Goal: Task Accomplishment & Management: Manage account settings

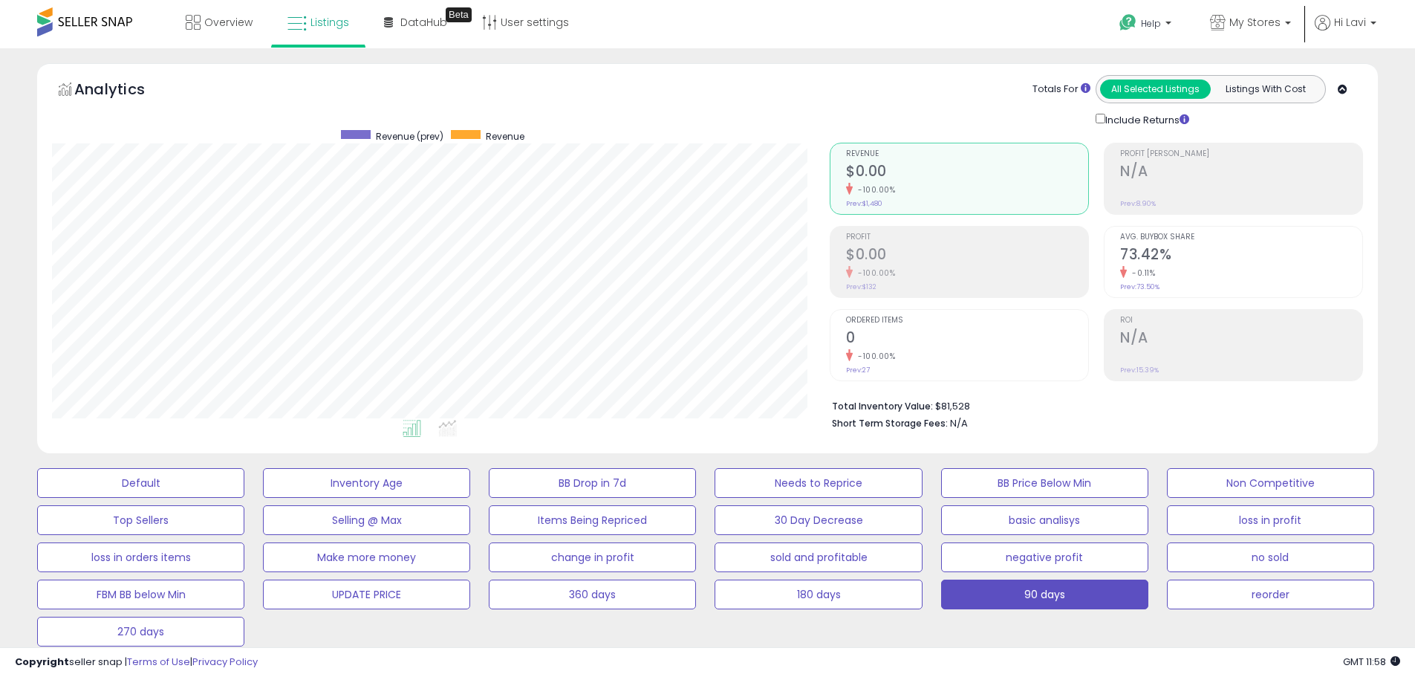
select select "**********"
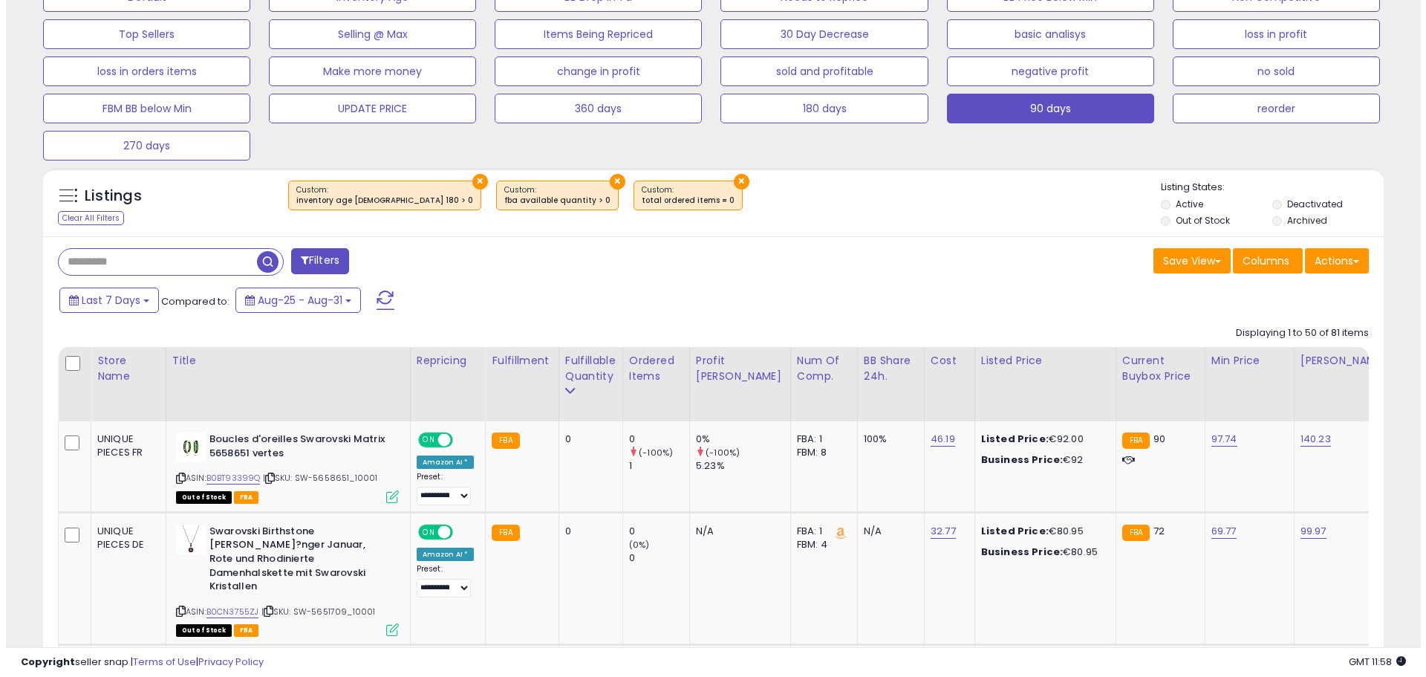
scroll to position [150, 0]
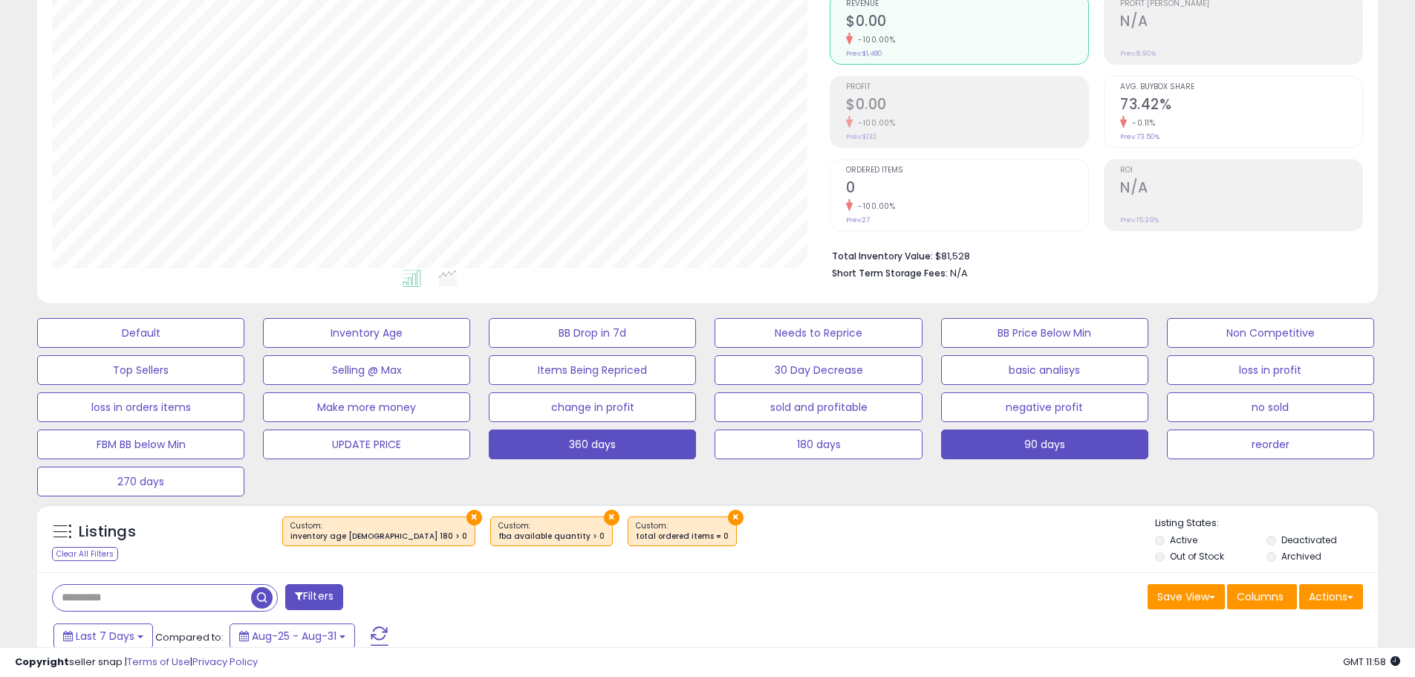
click at [619, 439] on button "360 days" at bounding box center [592, 444] width 207 height 30
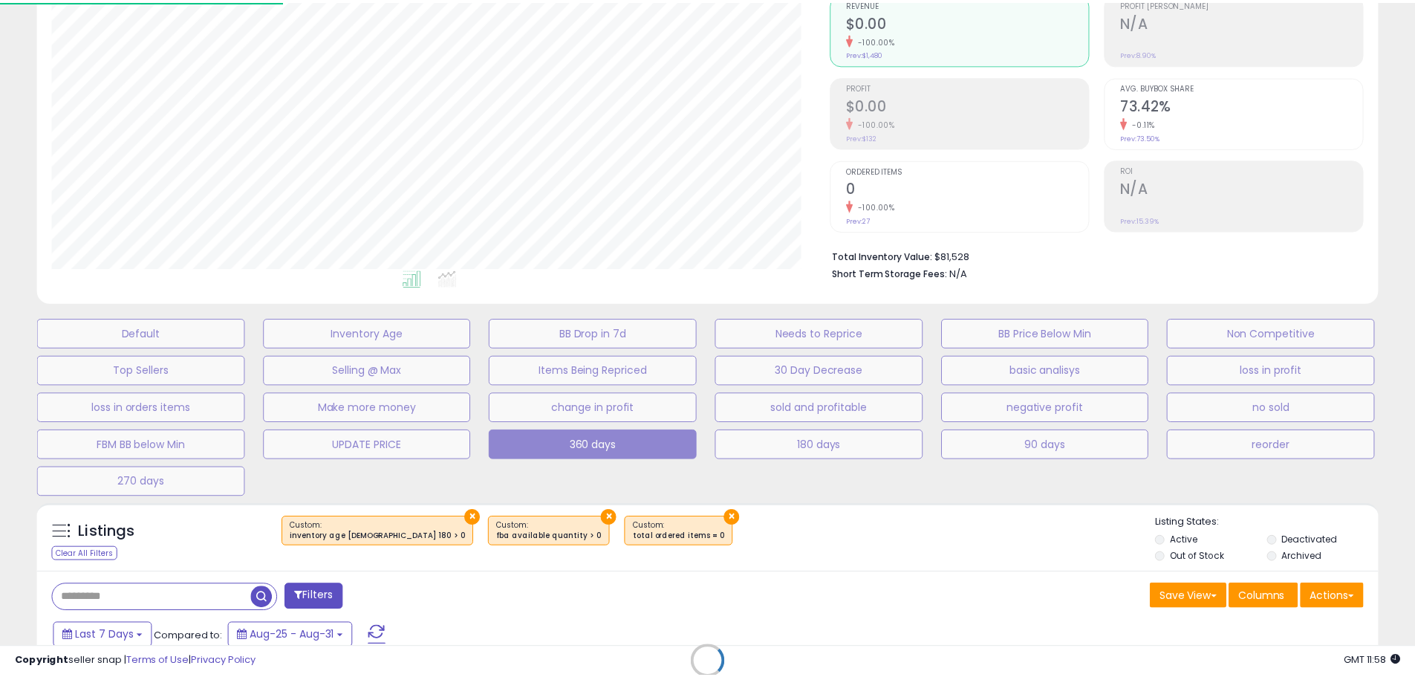
scroll to position [305, 784]
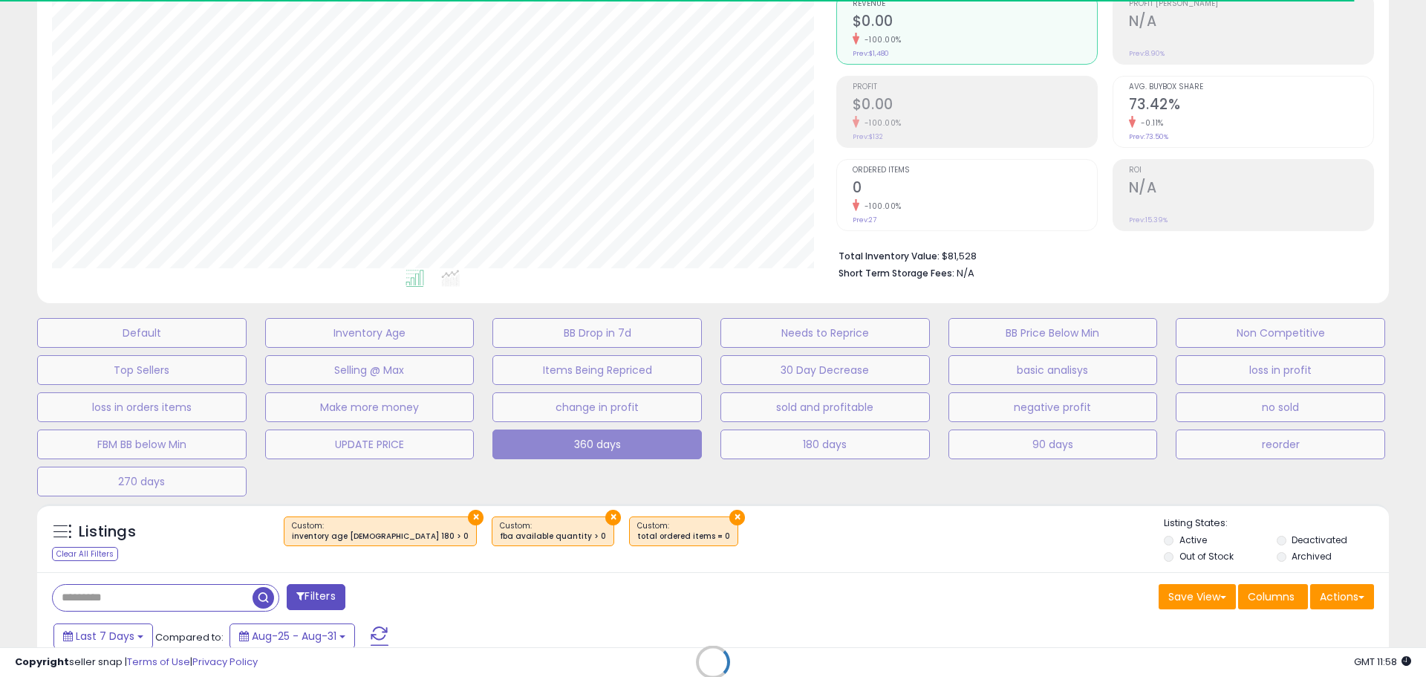
select select "**"
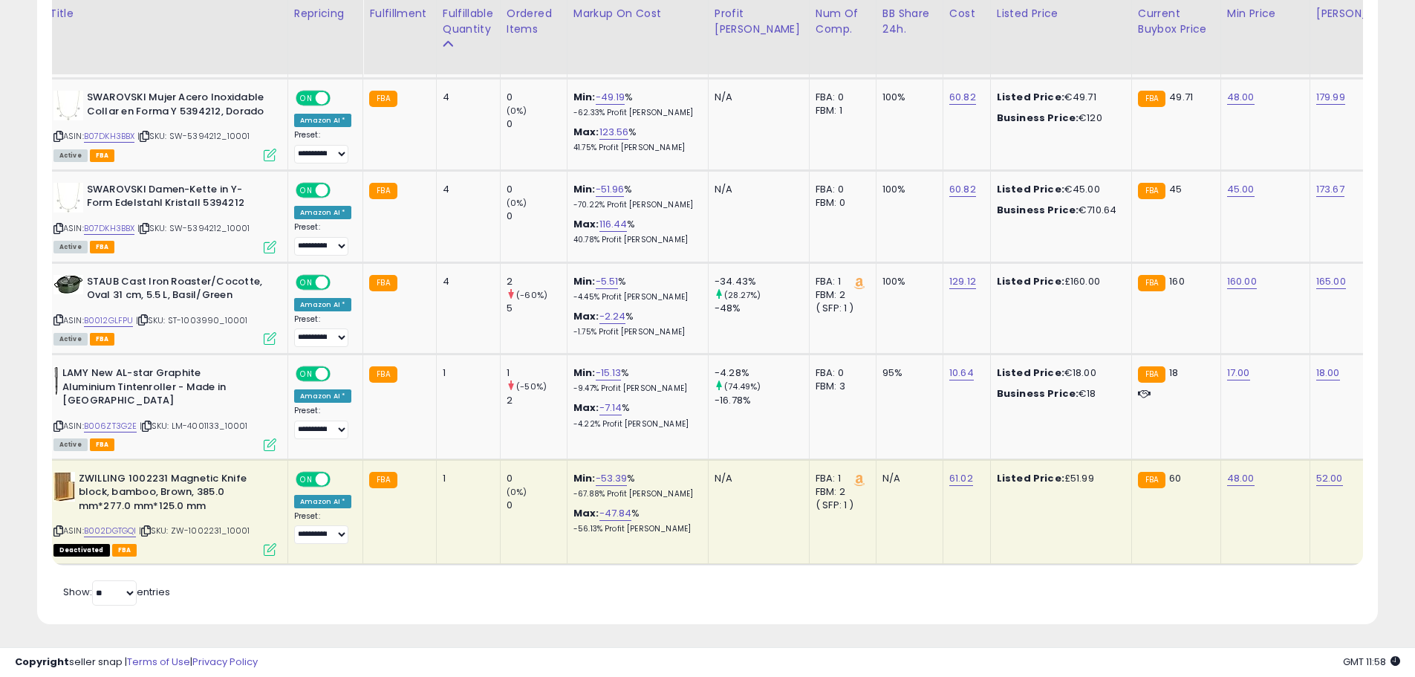
scroll to position [0, 0]
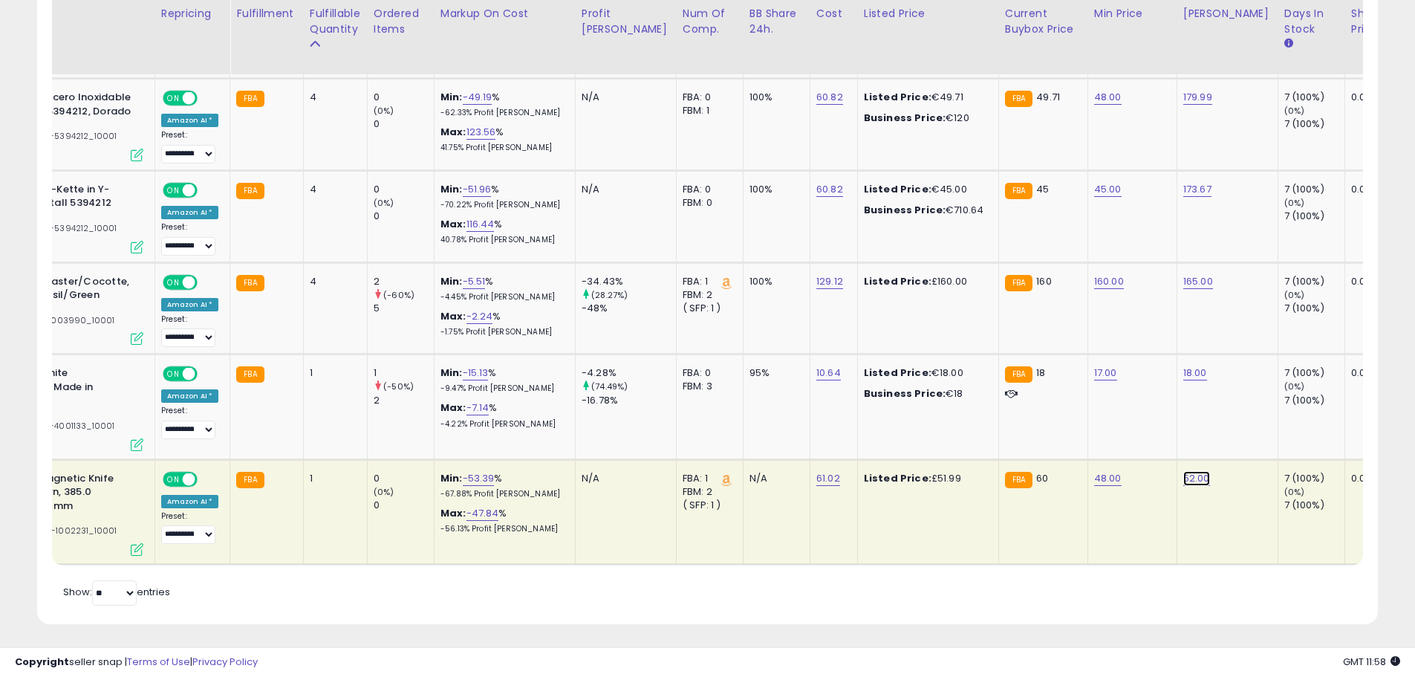
click at [1183, 471] on link "52.00" at bounding box center [1196, 478] width 27 height 15
drag, startPoint x: 1153, startPoint y: 426, endPoint x: 998, endPoint y: 426, distance: 155.2
type input "**"
click button "submit" at bounding box center [1197, 426] width 25 height 22
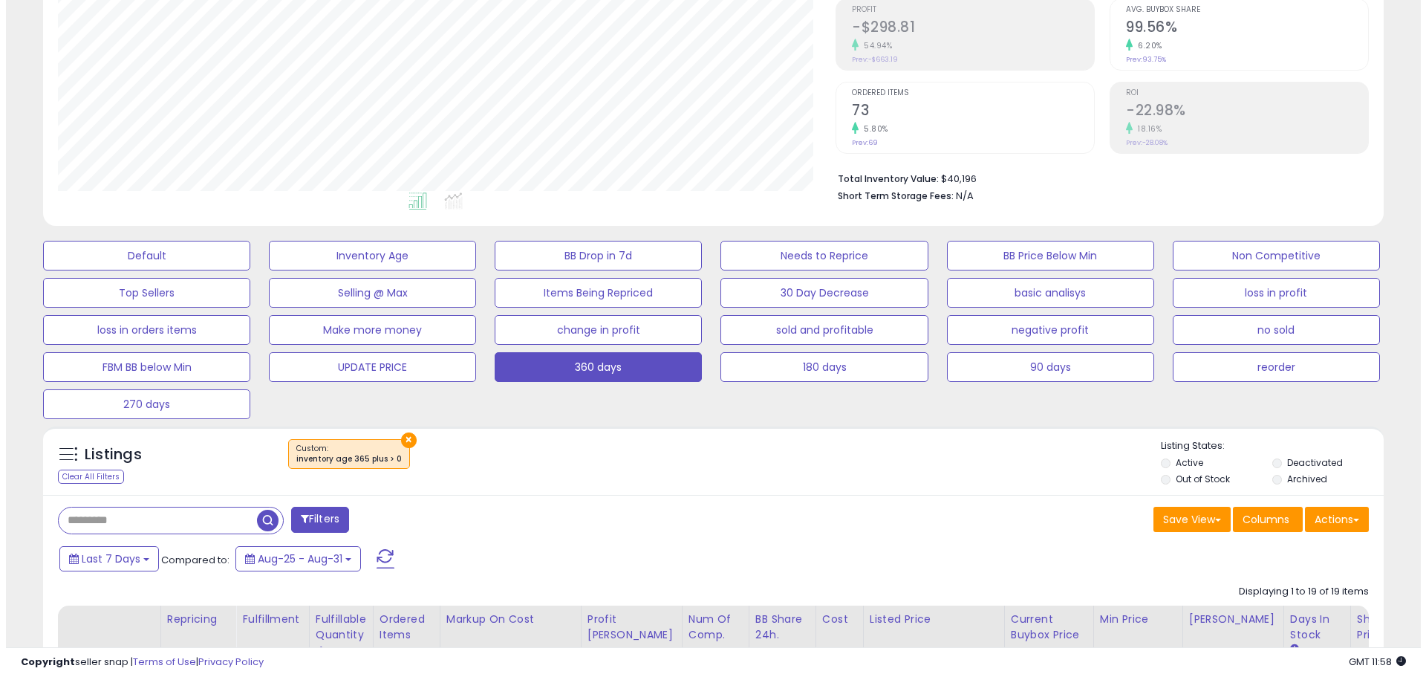
scroll to position [224, 0]
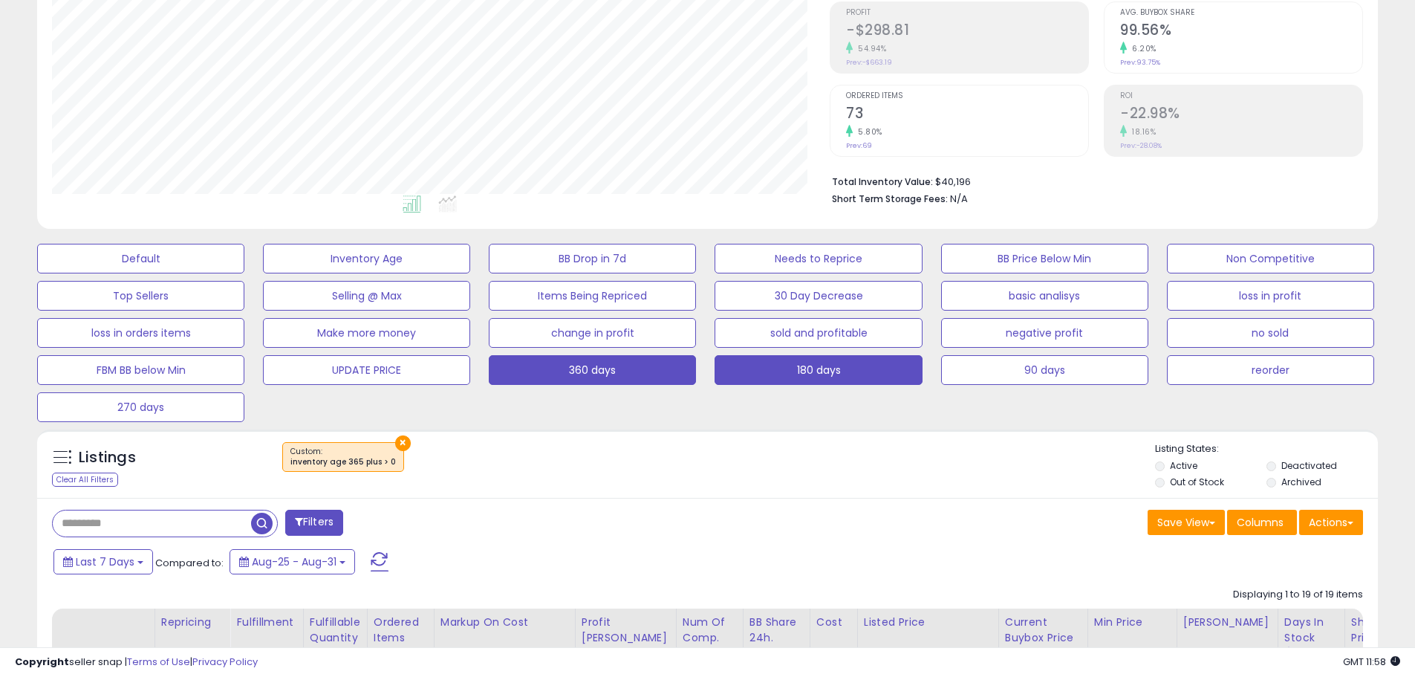
click at [811, 368] on button "180 days" at bounding box center [818, 370] width 207 height 30
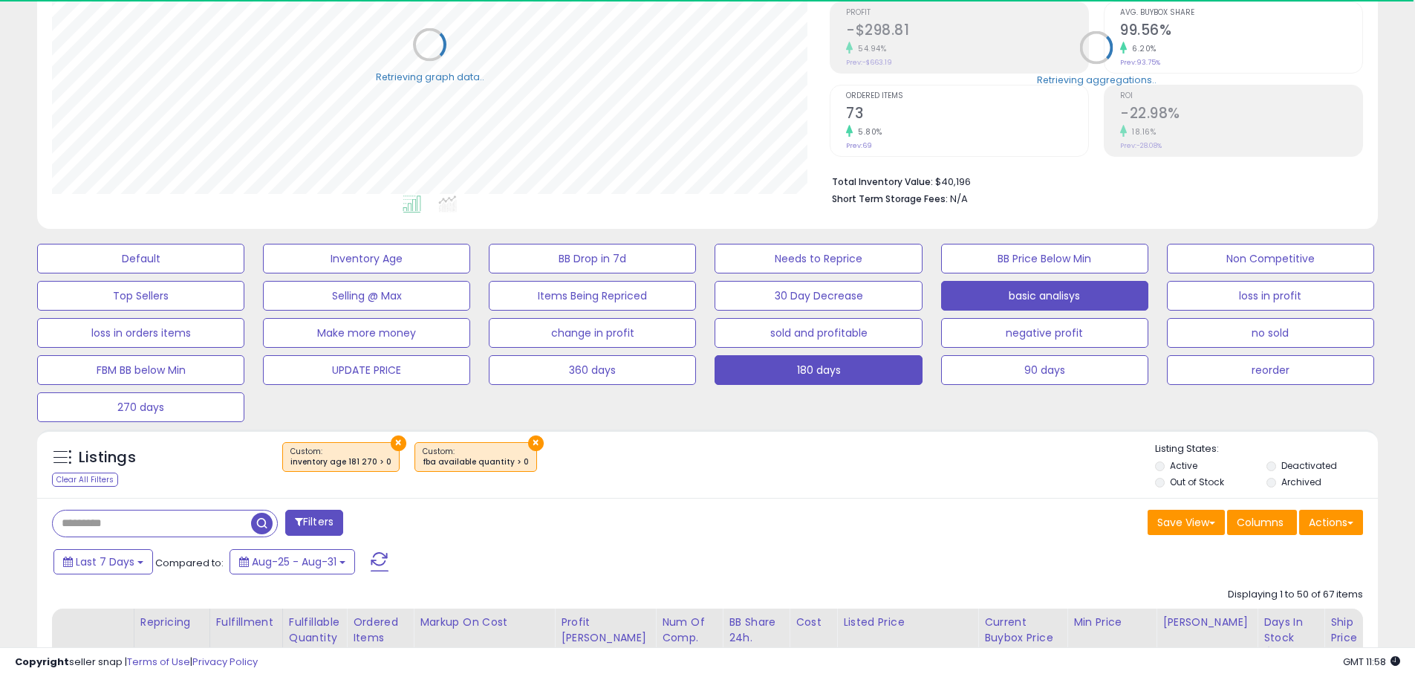
scroll to position [305, 778]
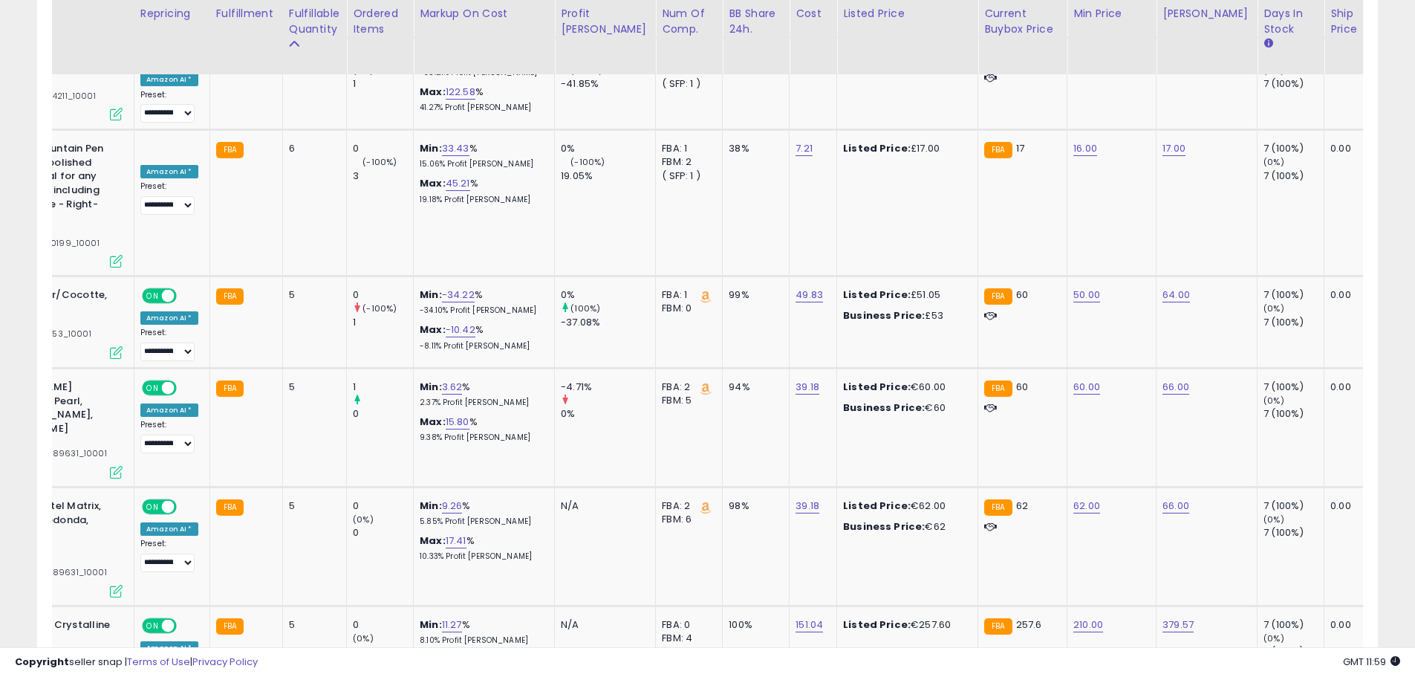
drag, startPoint x: 1296, startPoint y: 573, endPoint x: 1209, endPoint y: 484, distance: 125.5
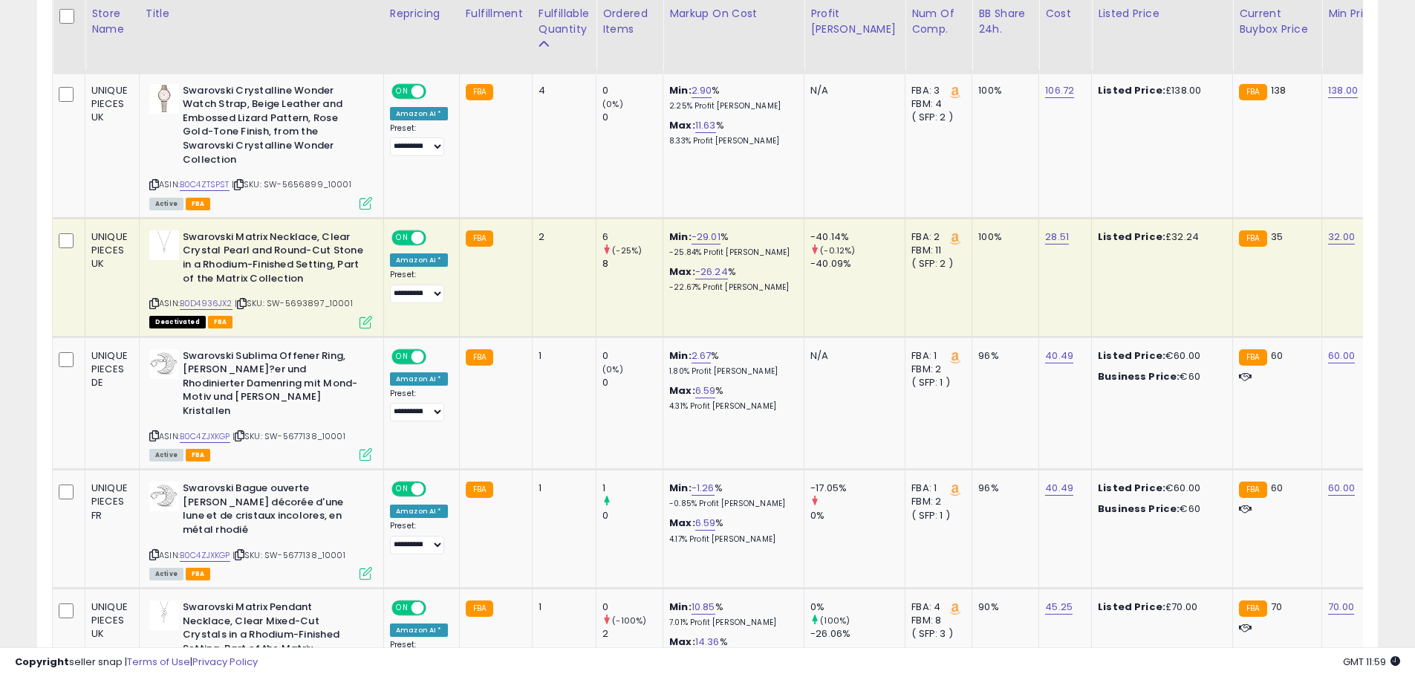
drag, startPoint x: 355, startPoint y: 292, endPoint x: 271, endPoint y: 291, distance: 83.9
click at [271, 291] on div "ASIN: B0D4936JX2 | SKU: SW-5693897_10001 Deactivated FBA" at bounding box center [260, 278] width 223 height 97
copy span "SW-5693897_10001"
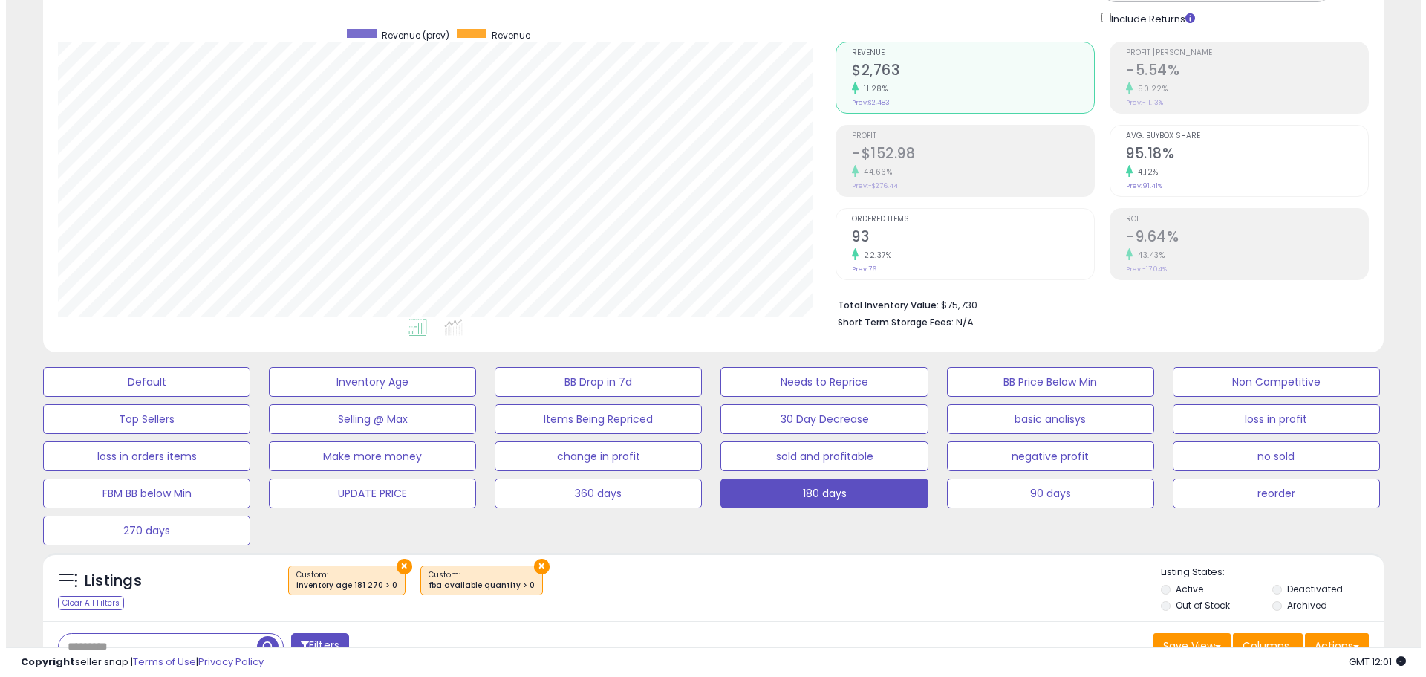
scroll to position [94, 0]
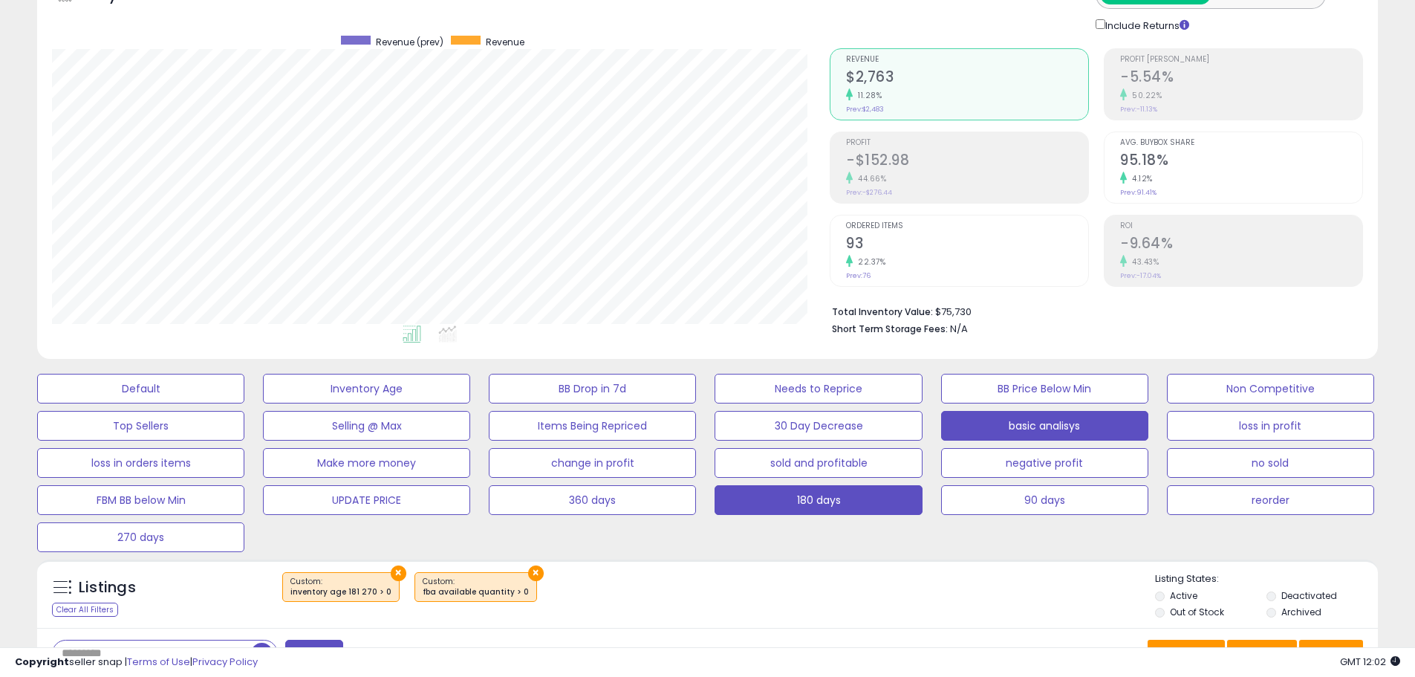
click at [1024, 421] on button "basic analisys" at bounding box center [1044, 426] width 207 height 30
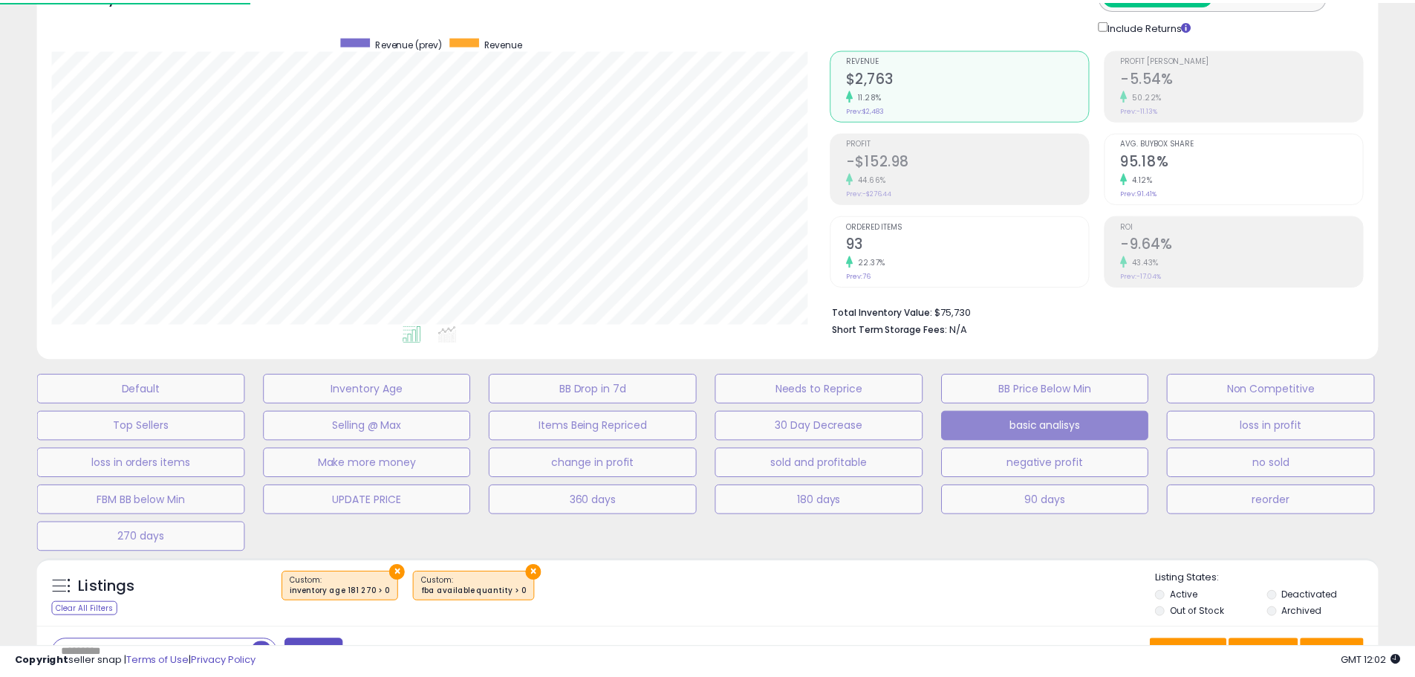
scroll to position [305, 784]
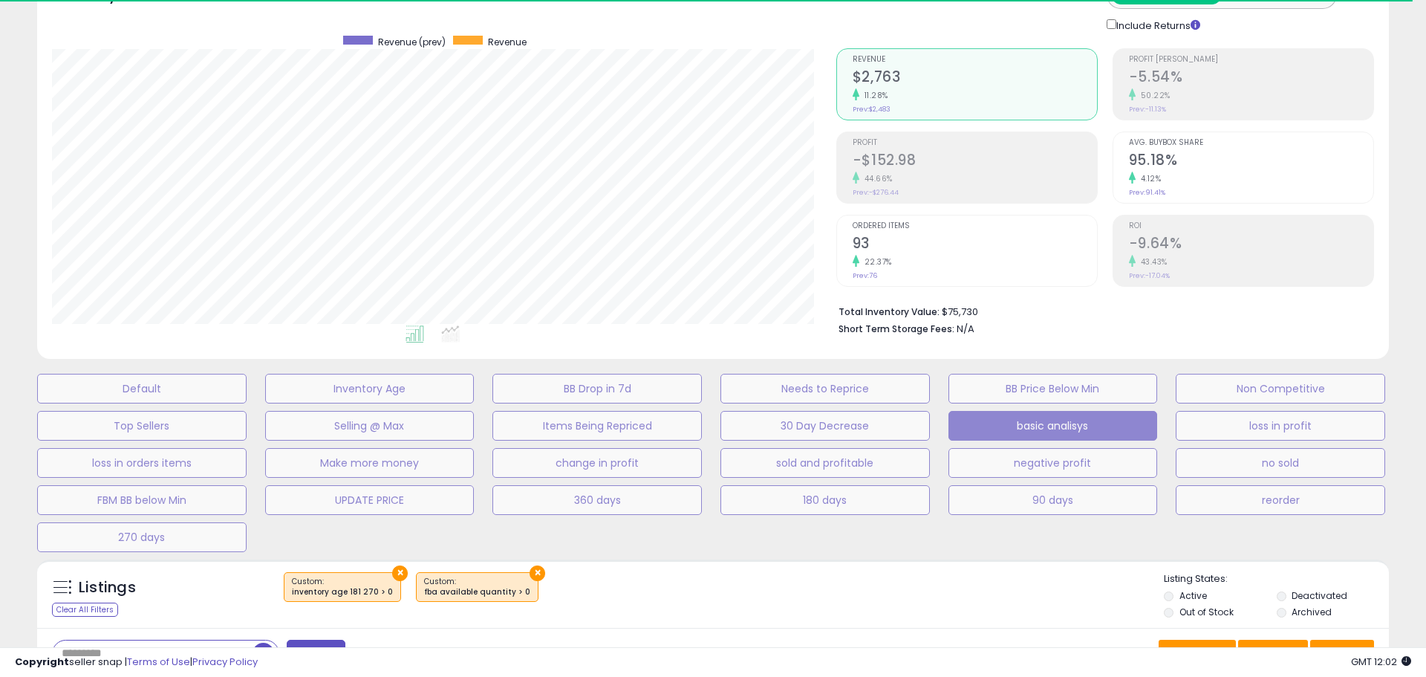
select select "**"
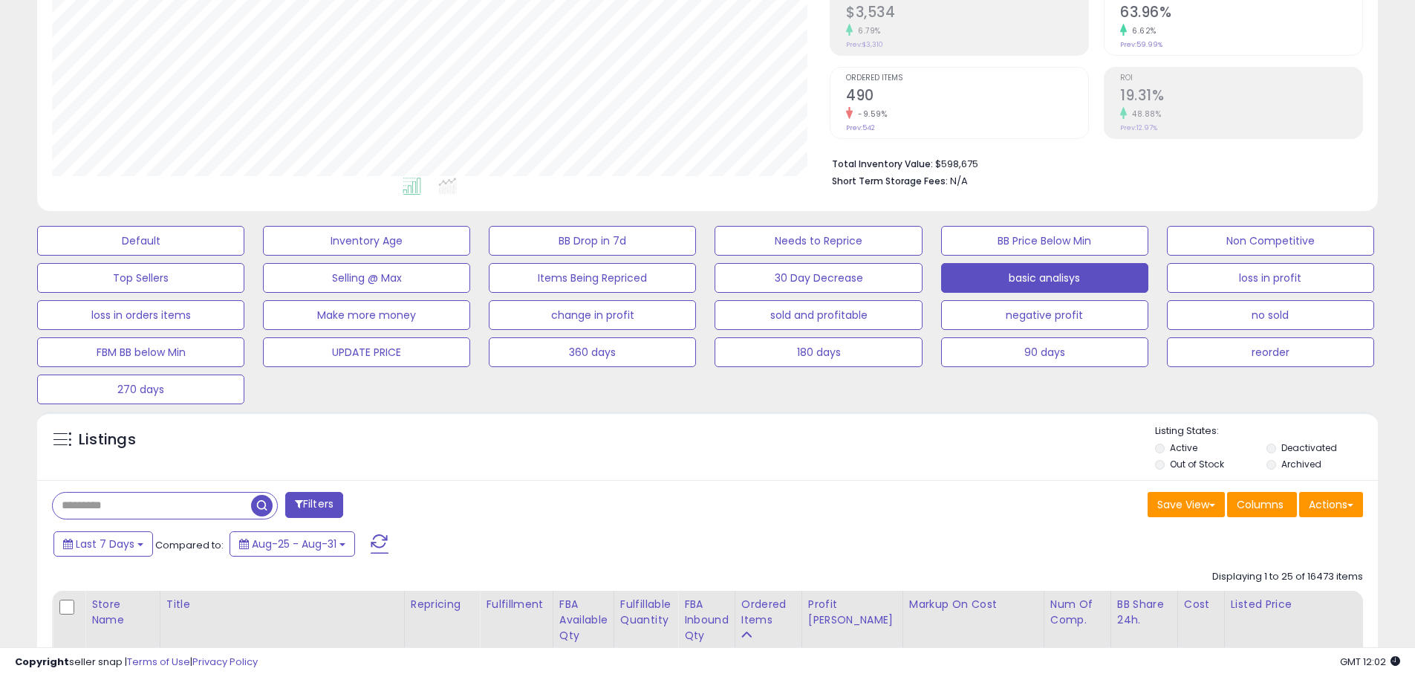
scroll to position [466, 0]
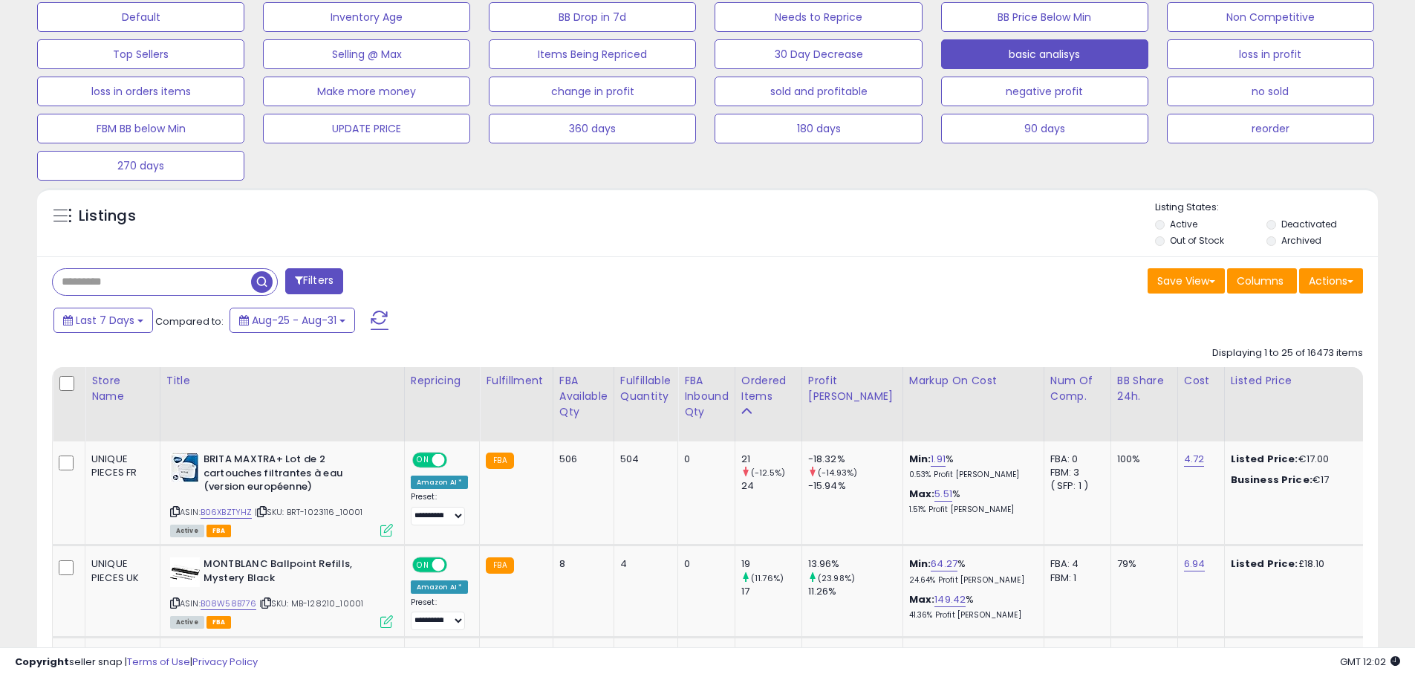
click at [187, 290] on input "text" at bounding box center [152, 282] width 198 height 26
click at [149, 285] on input "text" at bounding box center [216, 282] width 327 height 26
click at [256, 278] on input "text" at bounding box center [216, 282] width 327 height 26
paste input "**********"
type input "**********"
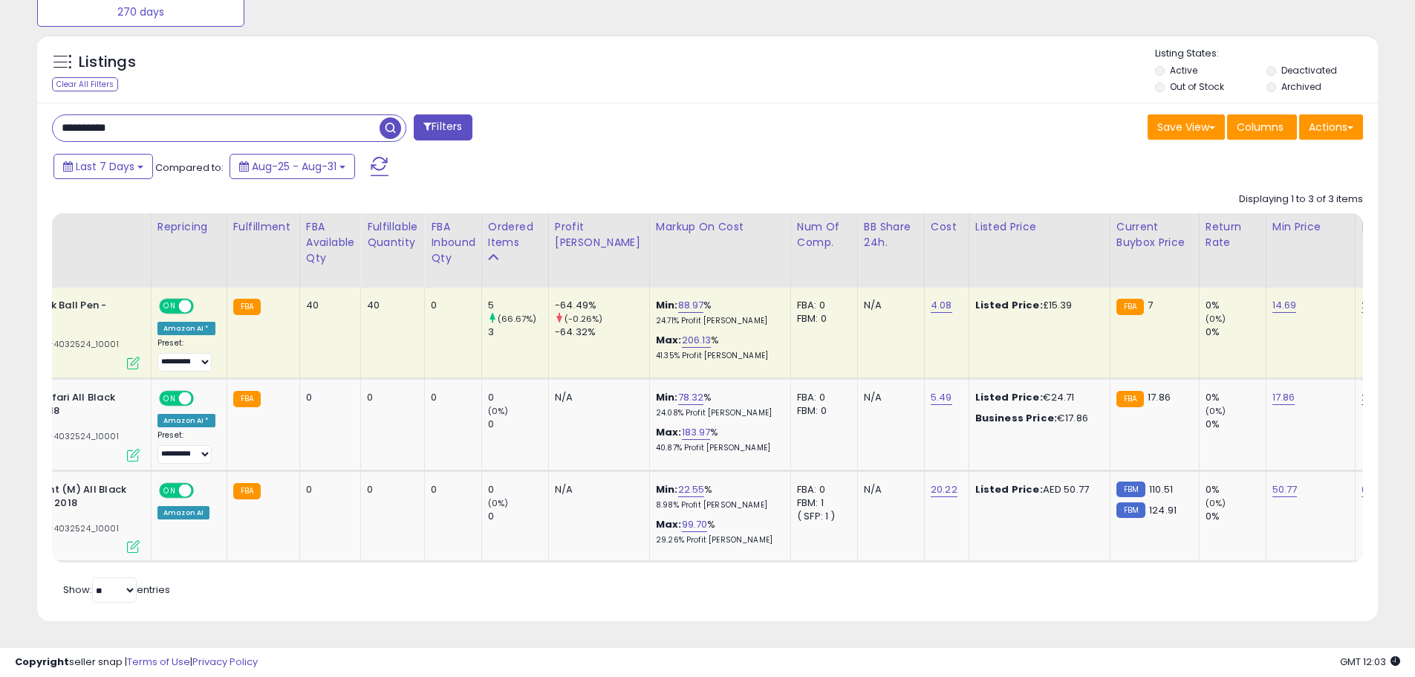
scroll to position [0, 277]
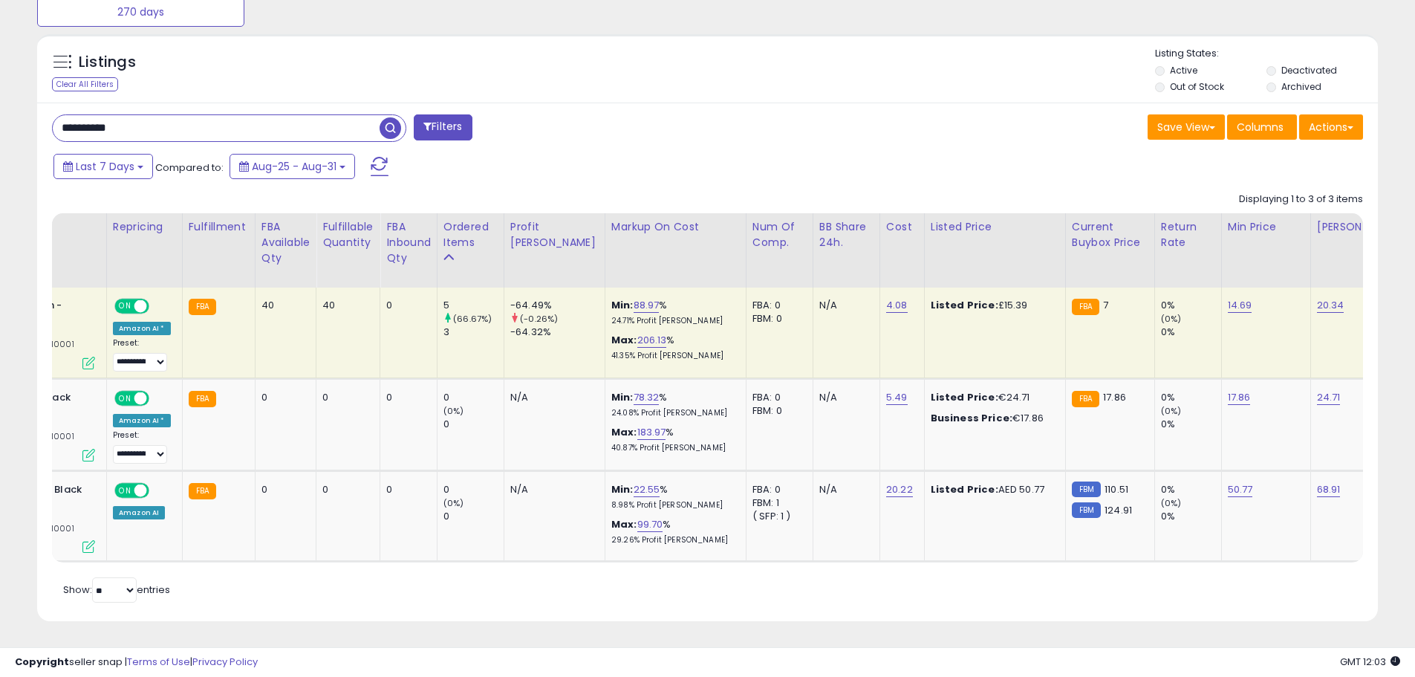
click at [1221, 293] on td "14.69" at bounding box center [1265, 332] width 89 height 91
click at [1228, 298] on link "14.69" at bounding box center [1240, 305] width 25 height 15
drag, startPoint x: 1181, startPoint y: 254, endPoint x: 1034, endPoint y: 253, distance: 147.1
click at [1060, 256] on table "Store Name Title" at bounding box center [1019, 387] width 2488 height 349
type input "*"
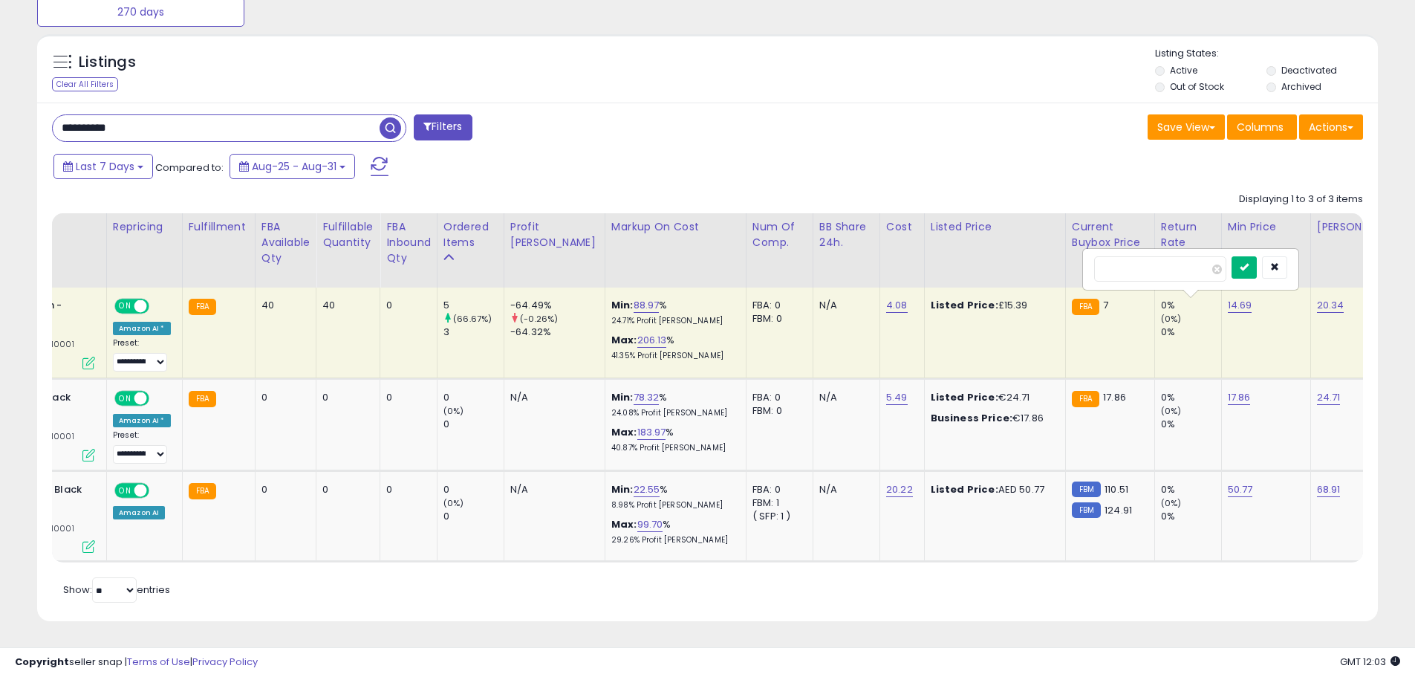
click at [1257, 264] on button "submit" at bounding box center [1244, 267] width 25 height 22
click at [1317, 298] on link "20.34" at bounding box center [1330, 305] width 27 height 15
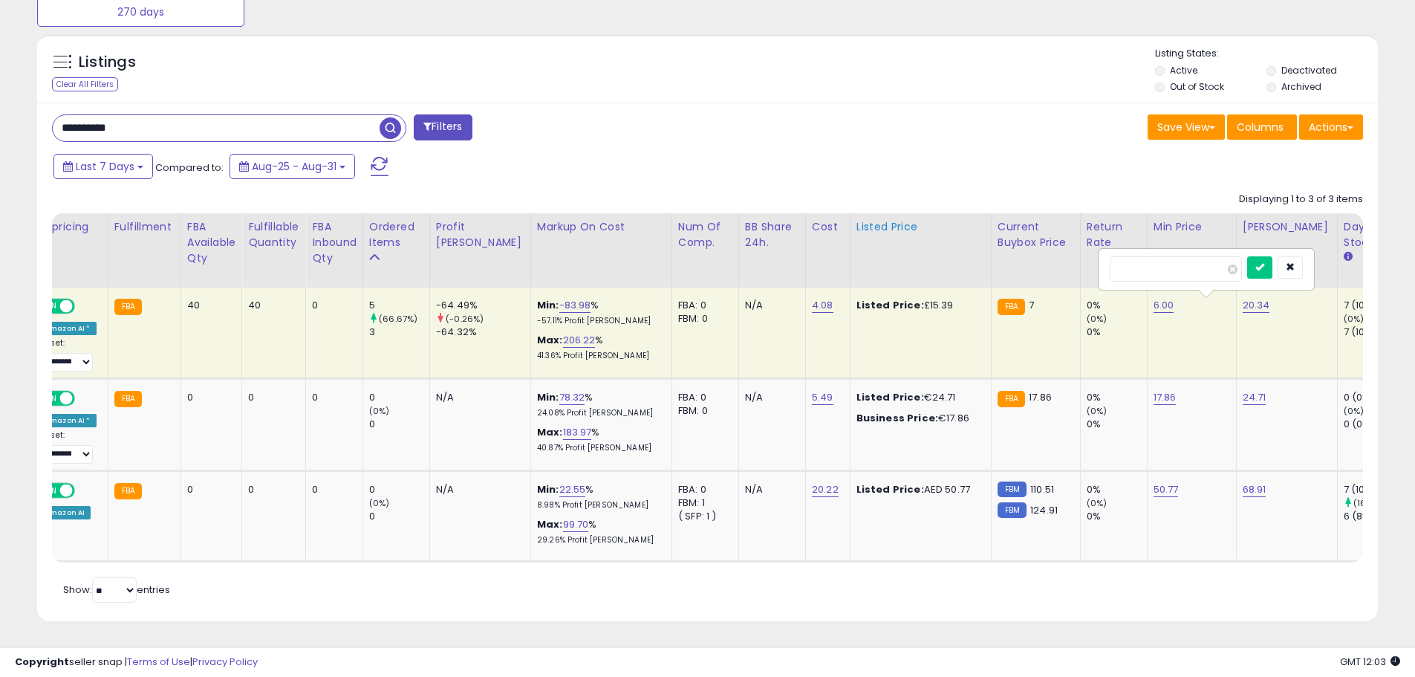
drag, startPoint x: 1220, startPoint y: 256, endPoint x: 887, endPoint y: 237, distance: 334.0
click at [903, 237] on table "Store Name Title" at bounding box center [945, 387] width 2488 height 349
type input "*"
click button "submit" at bounding box center [1259, 267] width 25 height 22
click at [100, 115] on input "**********" at bounding box center [216, 128] width 327 height 26
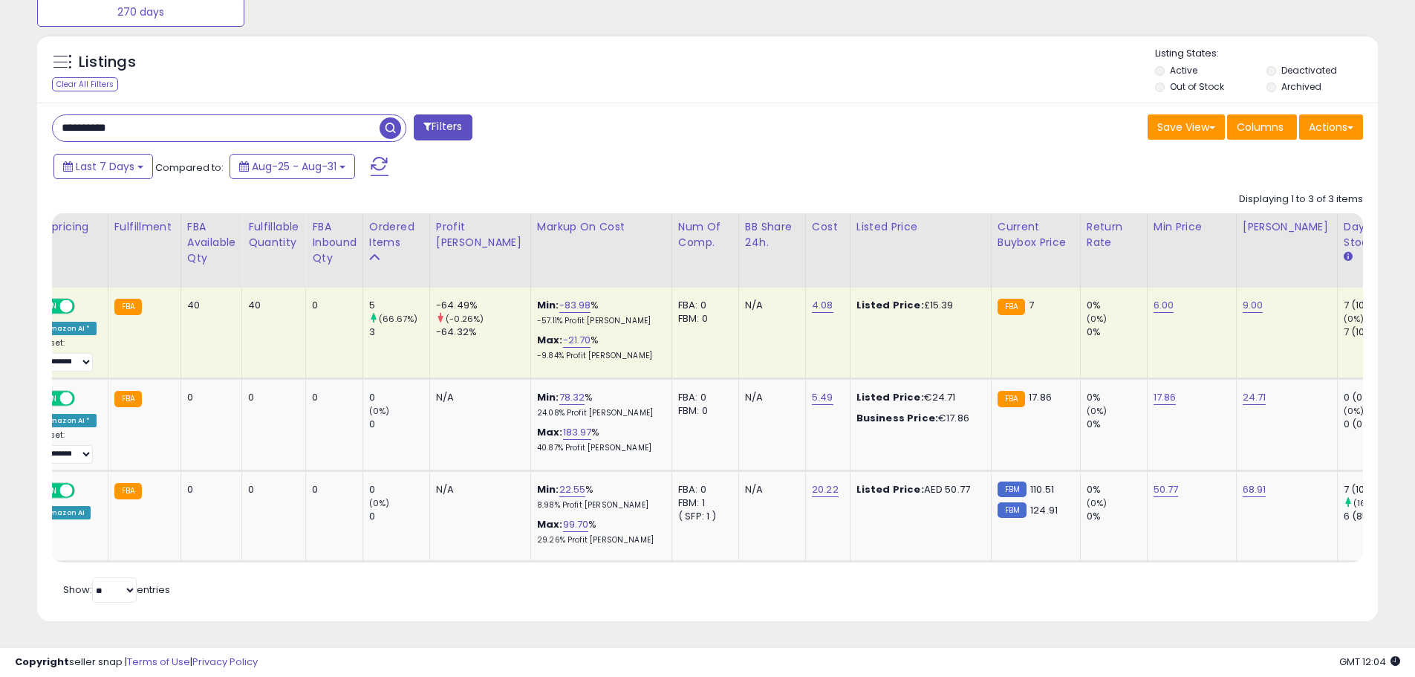
click at [100, 115] on input "**********" at bounding box center [216, 128] width 327 height 26
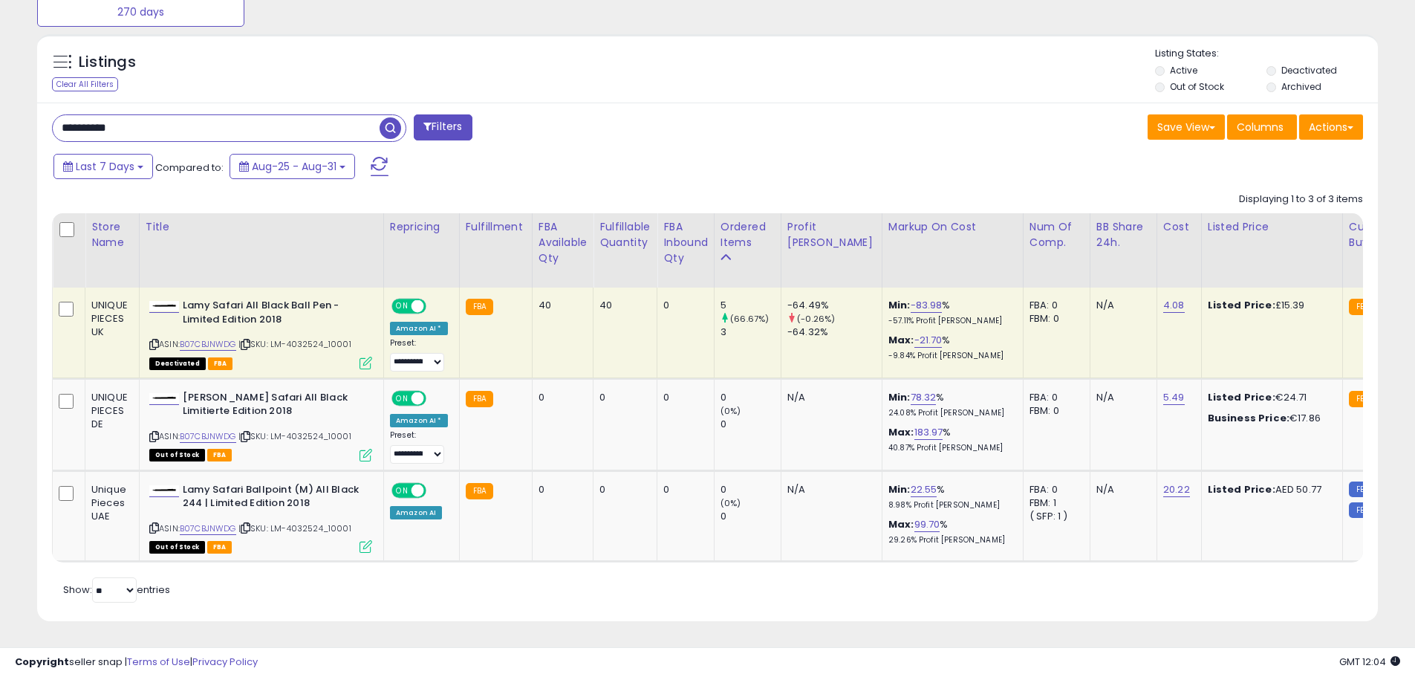
scroll to position [0, 0]
drag, startPoint x: 359, startPoint y: 331, endPoint x: 277, endPoint y: 328, distance: 81.8
click at [277, 328] on div "ASIN: B07CBJNWDG | SKU: LM-4032524_10001 Deactivated FBA" at bounding box center [260, 333] width 223 height 69
copy span "LM-4032524_10001"
drag, startPoint x: 241, startPoint y: 334, endPoint x: 183, endPoint y: 336, distance: 58.0
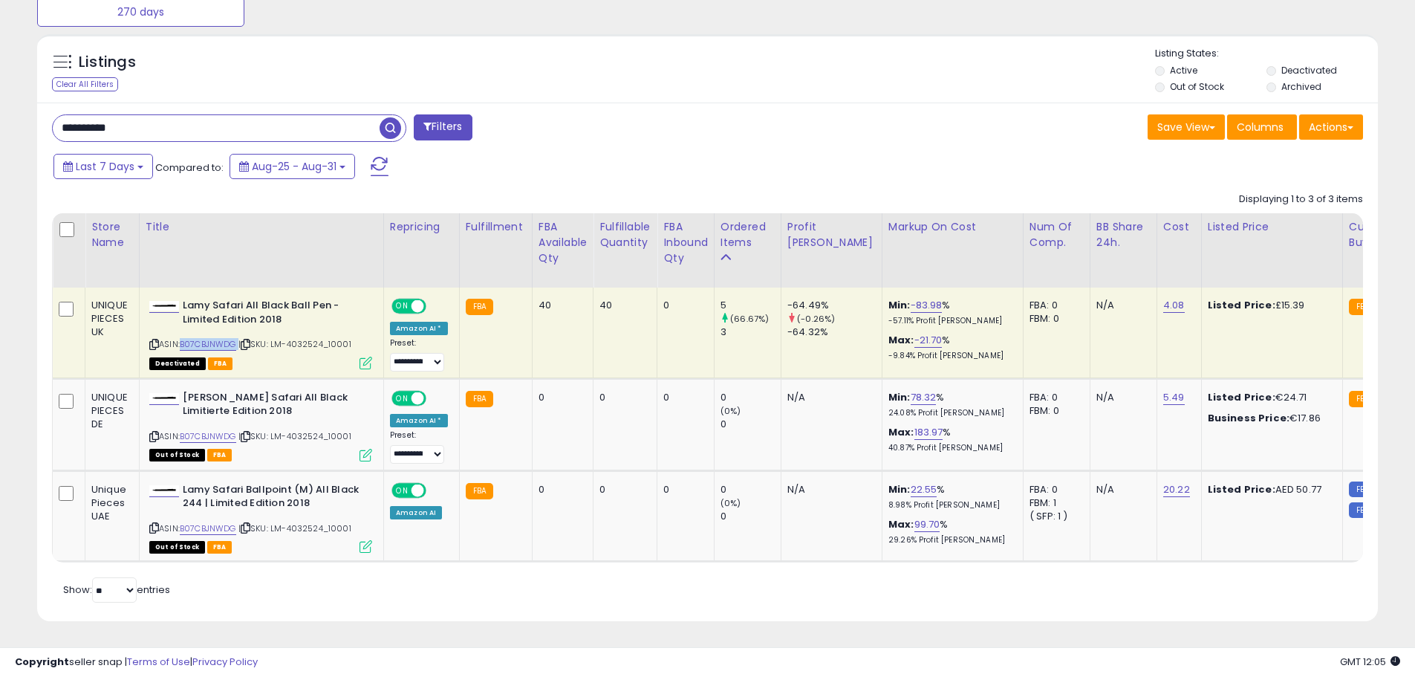
click at [183, 336] on div "ASIN: B07CBJNWDG | SKU: LM-4032524_10001 Deactivated FBA" at bounding box center [260, 333] width 223 height 69
copy div "B07CBJNWDG"
drag, startPoint x: -138, startPoint y: 68, endPoint x: -583, endPoint y: -4, distance: 450.7
paste input "text"
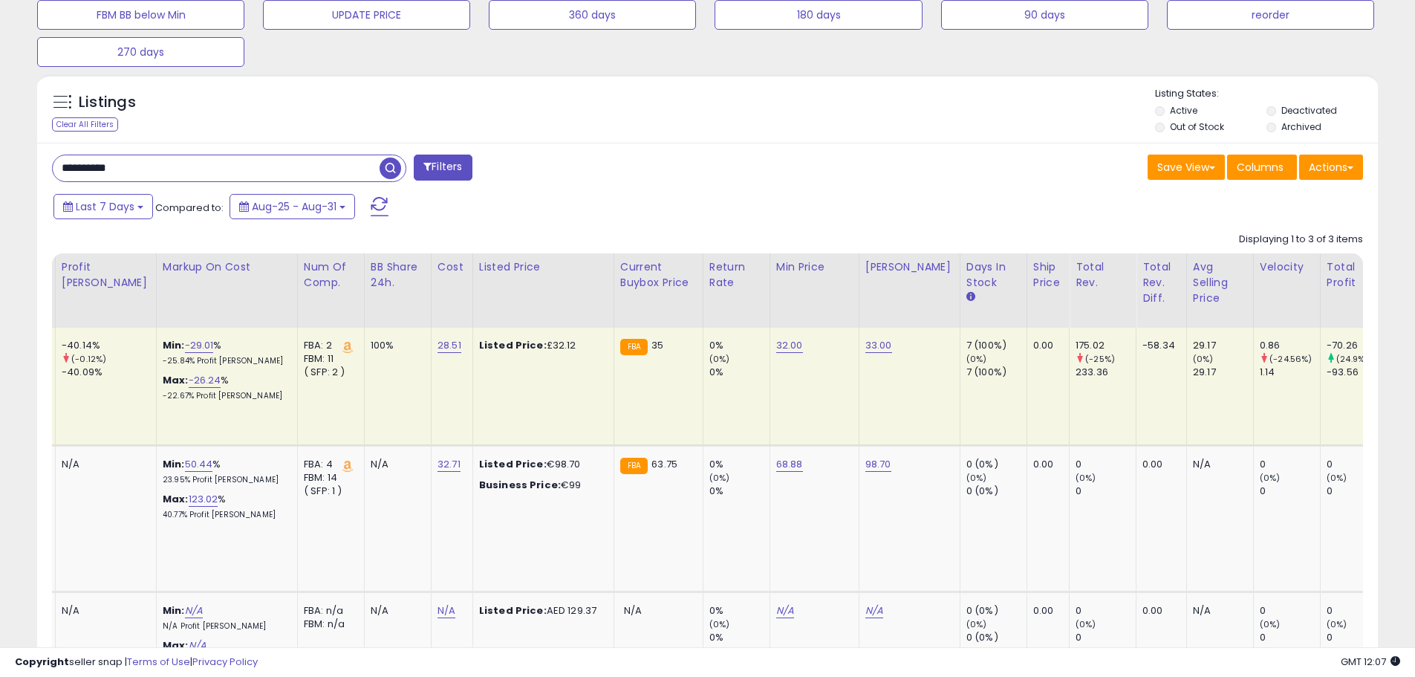
scroll to position [0, 740]
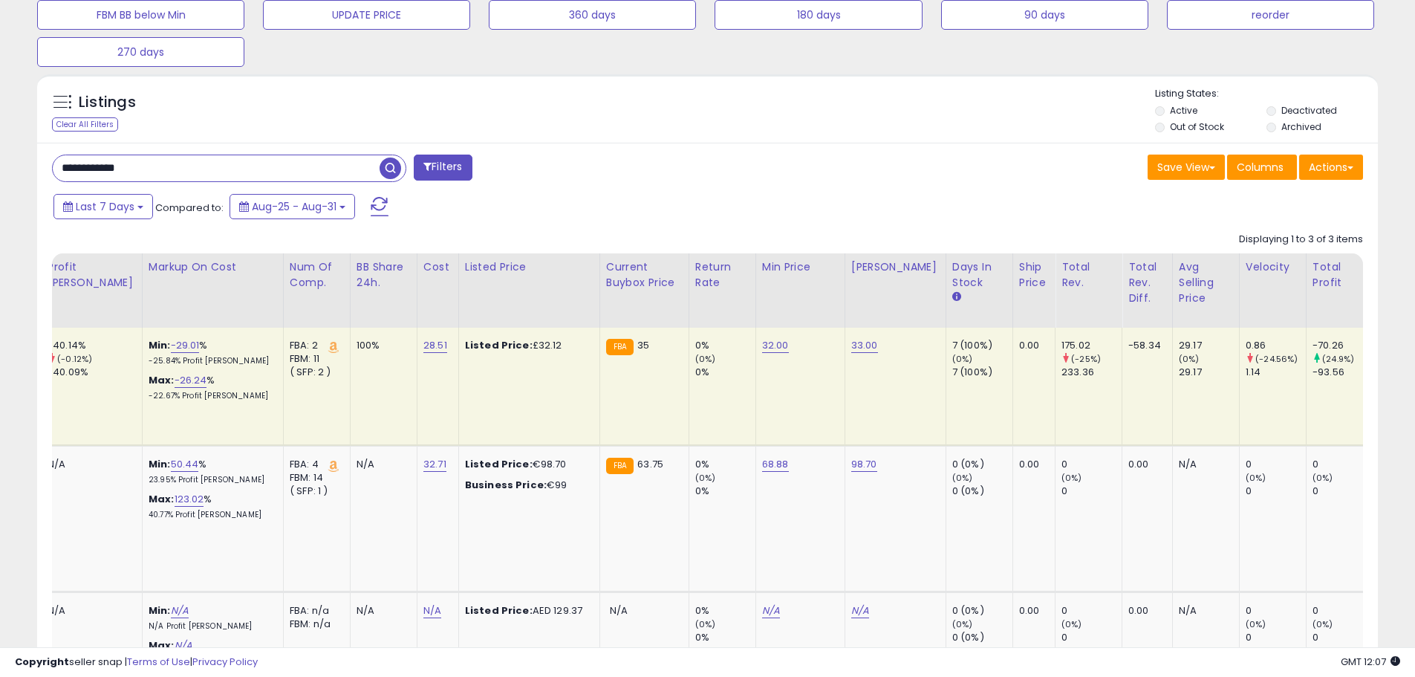
type input "**********"
click at [845, 336] on td "33.00" at bounding box center [895, 386] width 101 height 117
click at [851, 342] on link "33.00" at bounding box center [864, 345] width 27 height 15
drag, startPoint x: 658, startPoint y: 310, endPoint x: 641, endPoint y: 312, distance: 17.2
click at [641, 312] on table "Store Name Title" at bounding box center [560, 475] width 2497 height 444
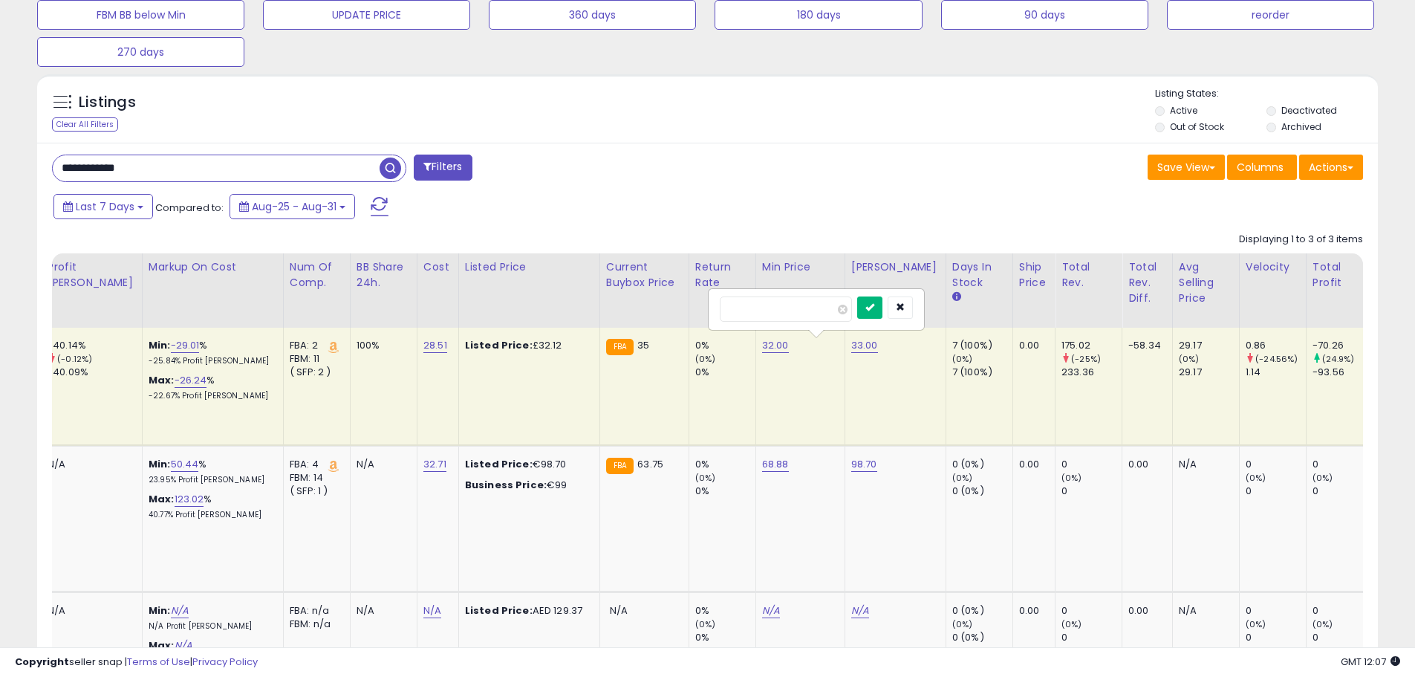
type input "**"
click at [882, 306] on button "submit" at bounding box center [869, 307] width 25 height 22
